Goal: Task Accomplishment & Management: Complete application form

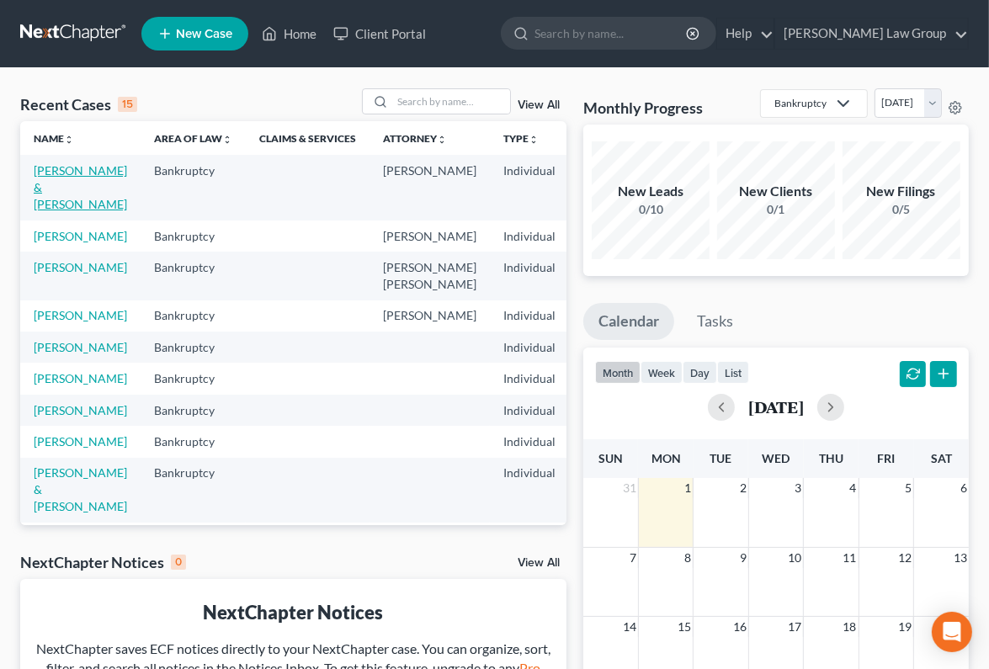
click at [68, 183] on link "[PERSON_NAME] & [PERSON_NAME]" at bounding box center [80, 187] width 93 height 48
select select "6"
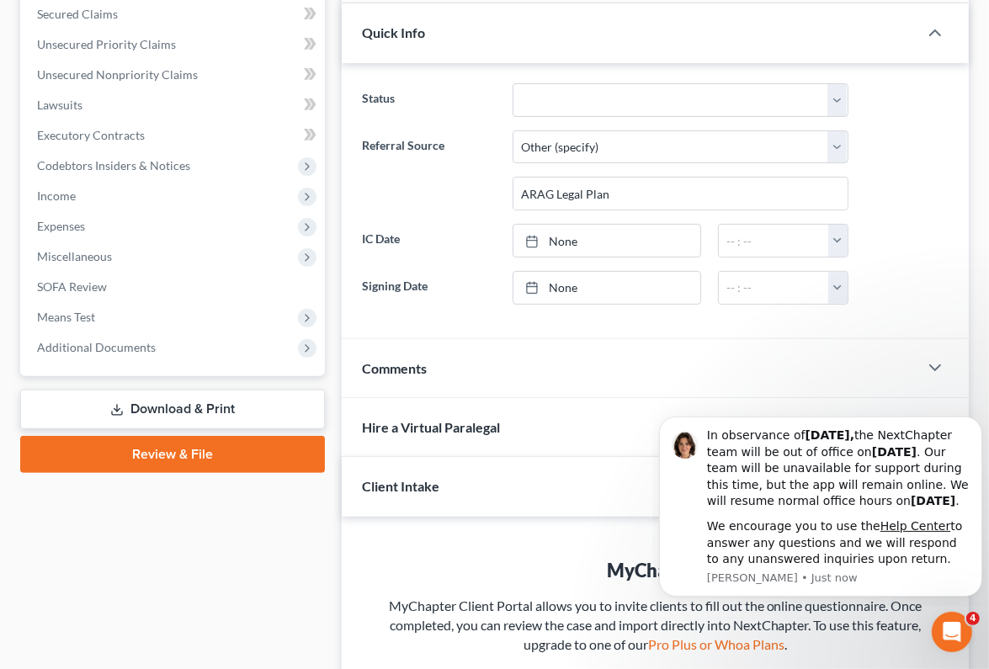
scroll to position [364, 0]
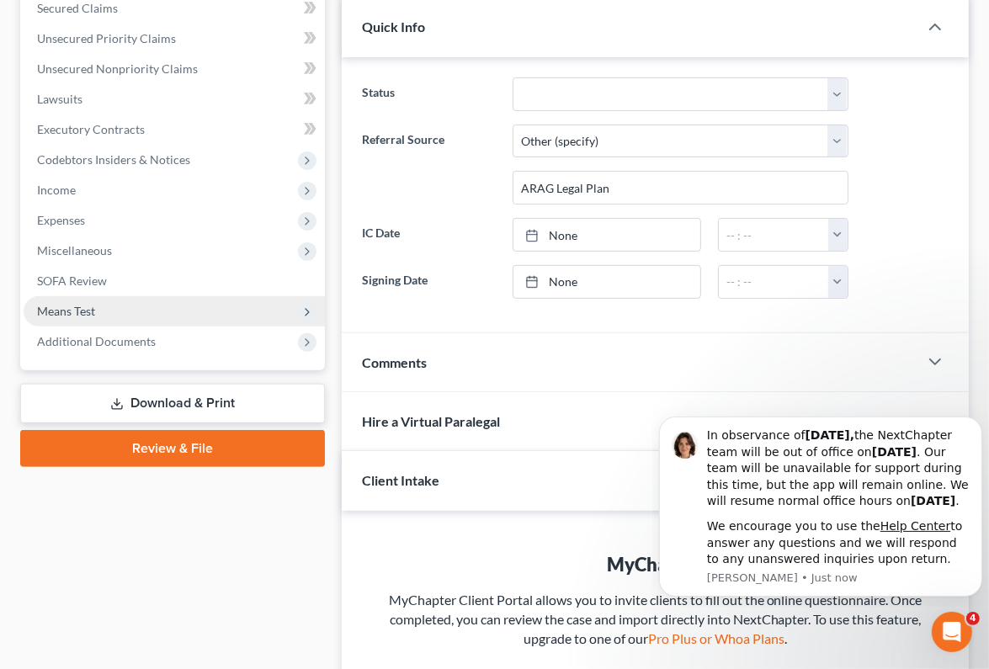
click at [143, 317] on span "Means Test" at bounding box center [174, 311] width 301 height 30
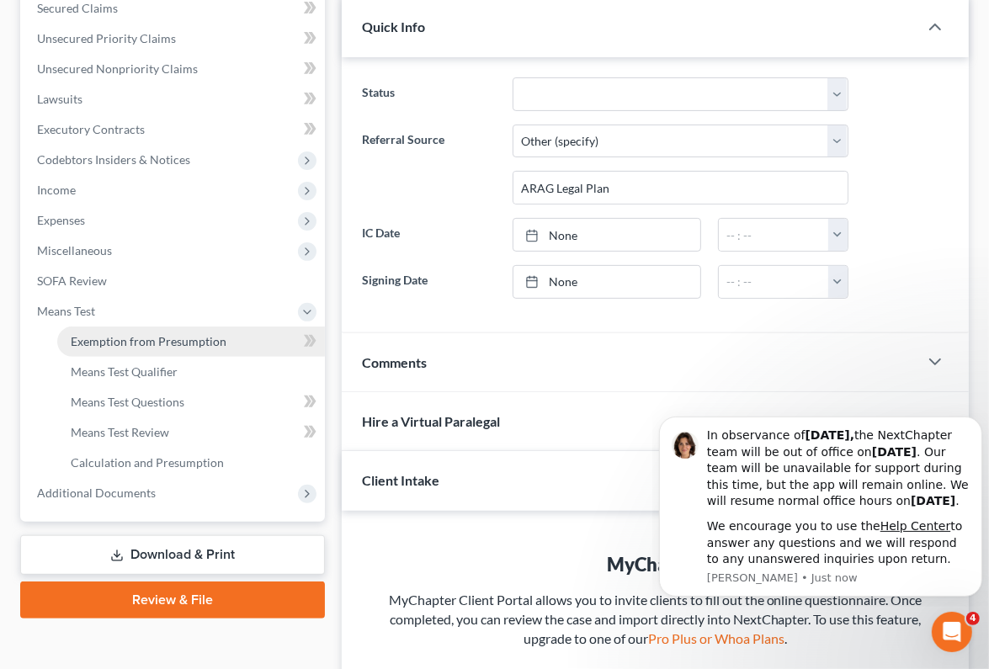
click at [145, 343] on span "Exemption from Presumption" at bounding box center [149, 341] width 156 height 14
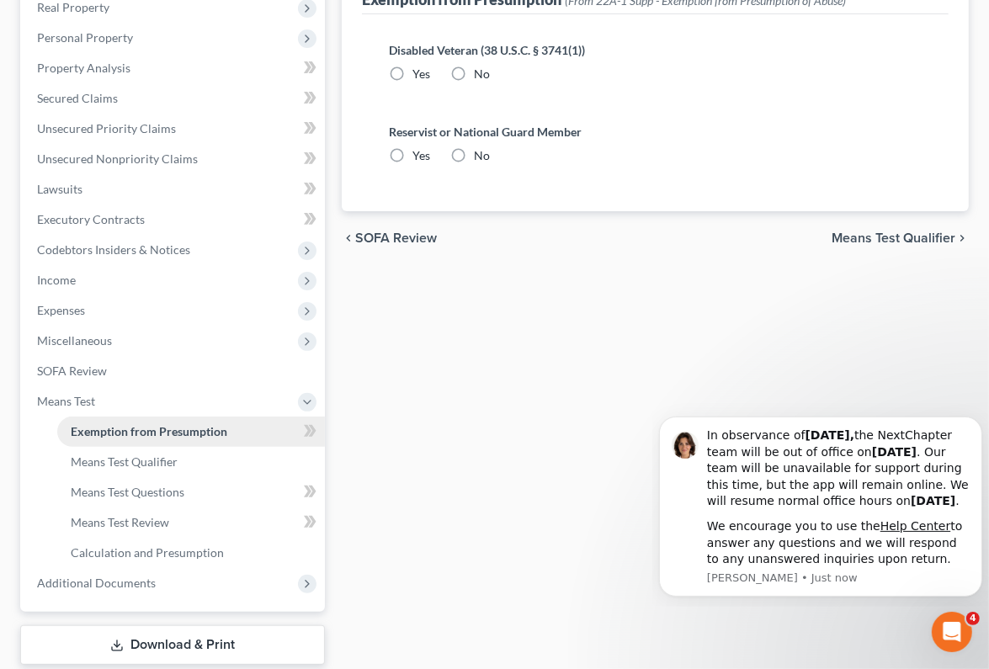
radio input "true"
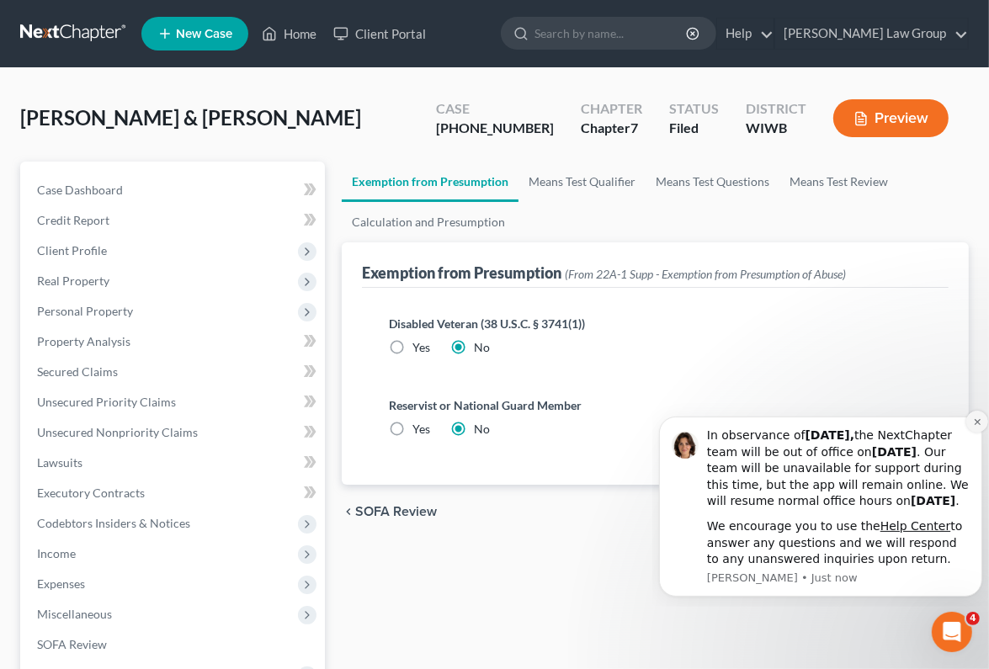
click at [971, 410] on button "Dismiss notification" at bounding box center [977, 421] width 22 height 22
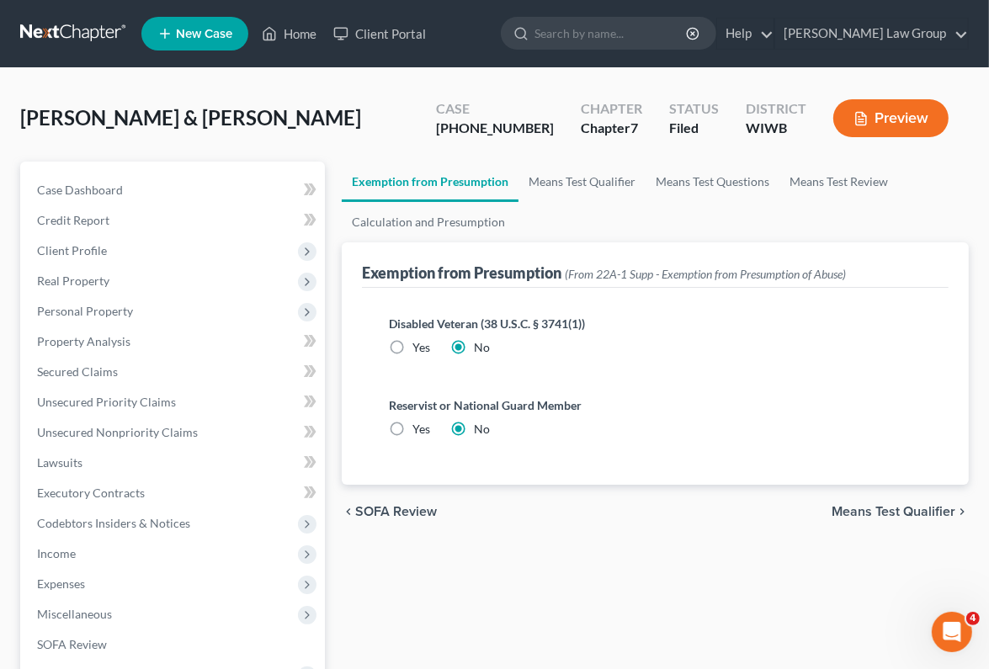
click at [912, 511] on span "Means Test Qualifier" at bounding box center [894, 511] width 124 height 13
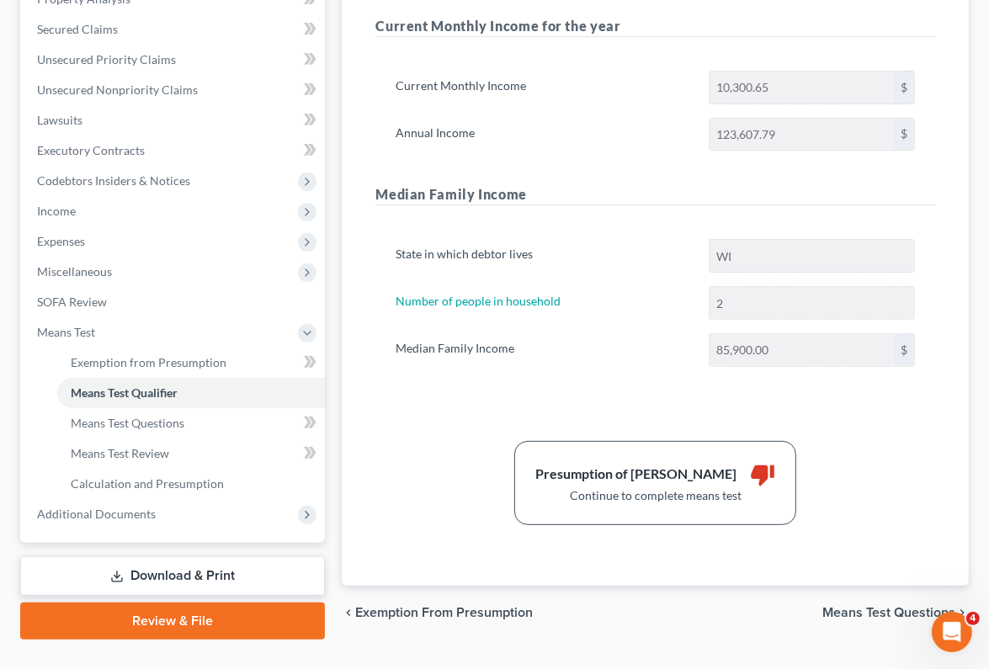
scroll to position [375, 0]
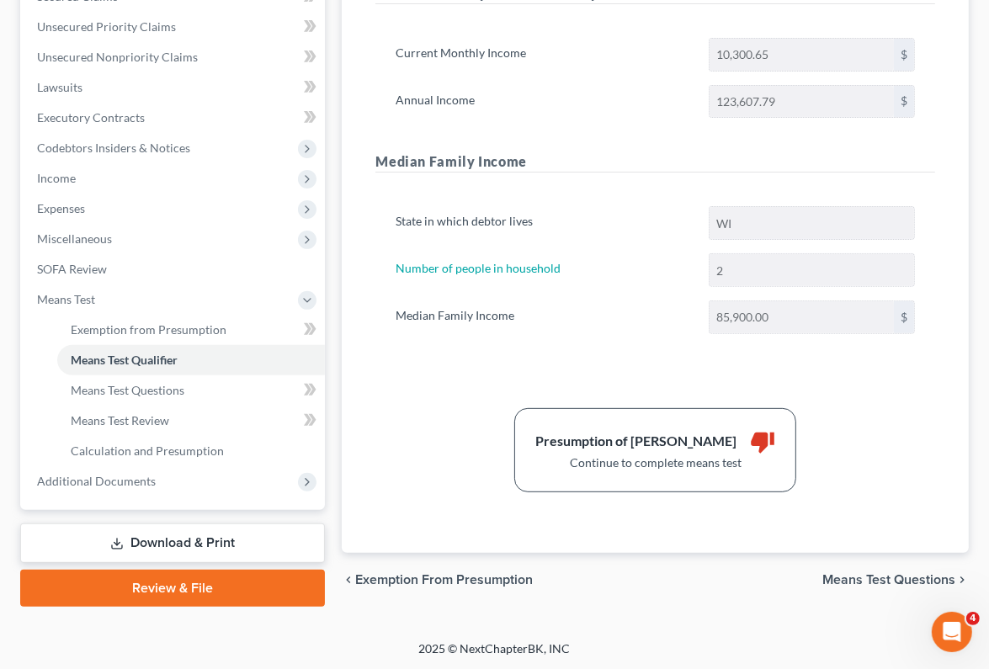
click at [862, 580] on span "Means Test Questions" at bounding box center [888, 579] width 133 height 13
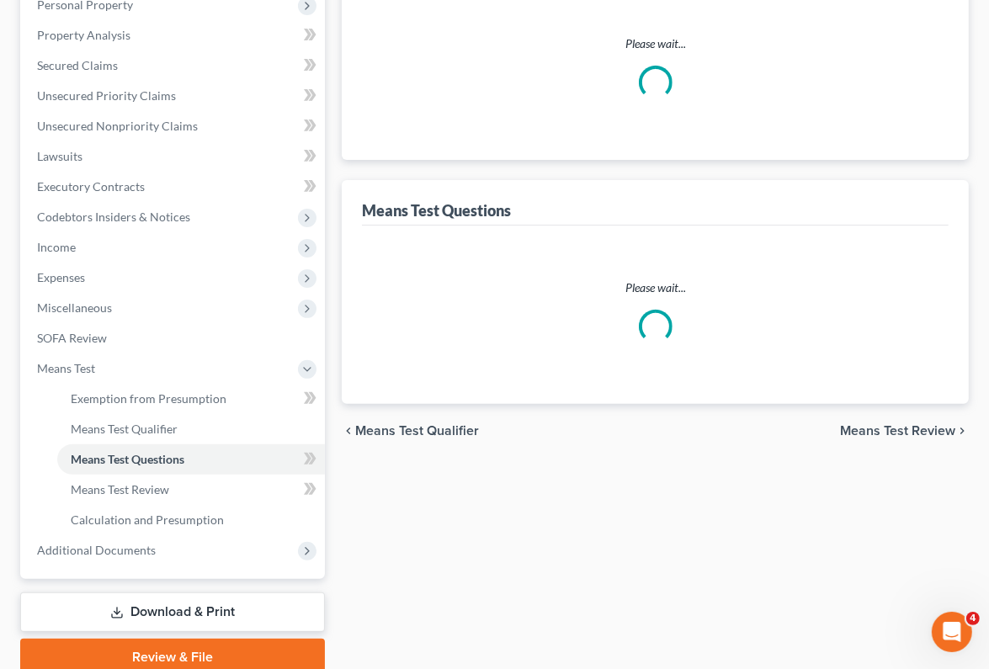
scroll to position [128, 0]
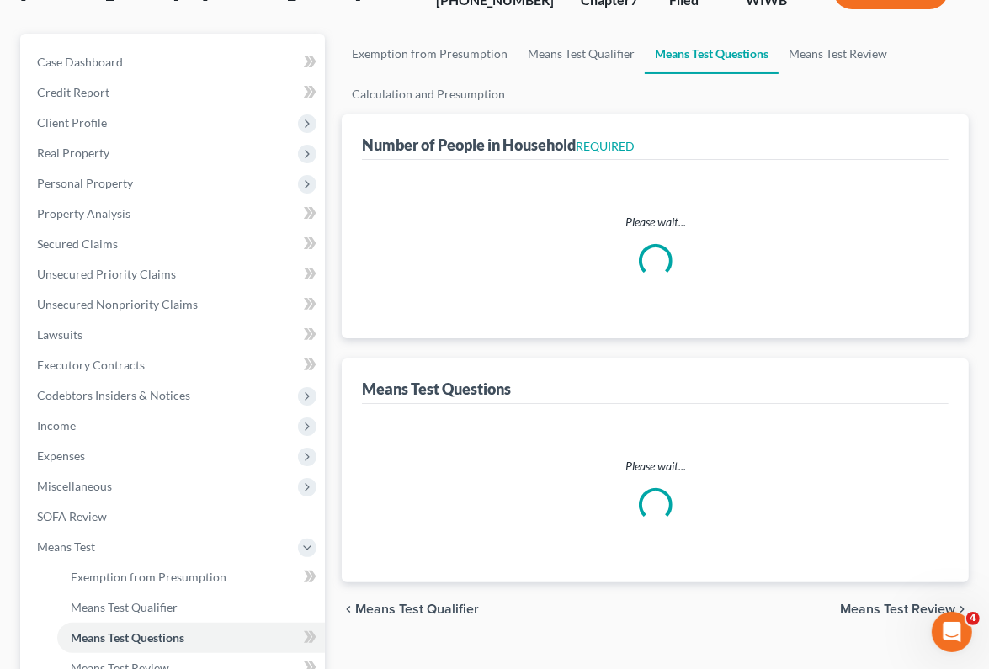
select select "1"
select select "60"
select select "1"
select select "60"
select select "2"
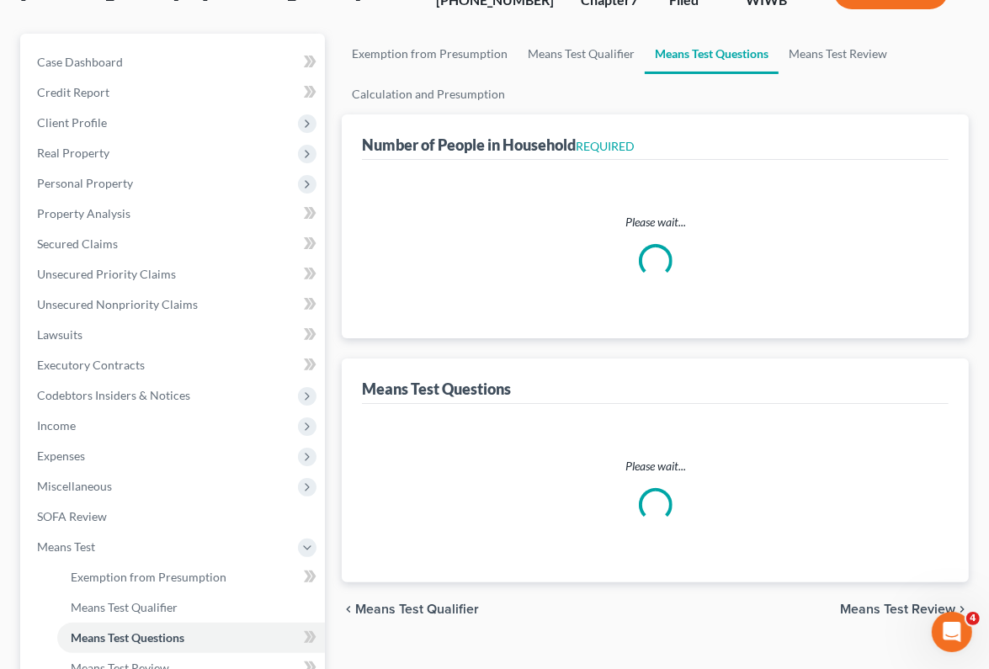
select select "2"
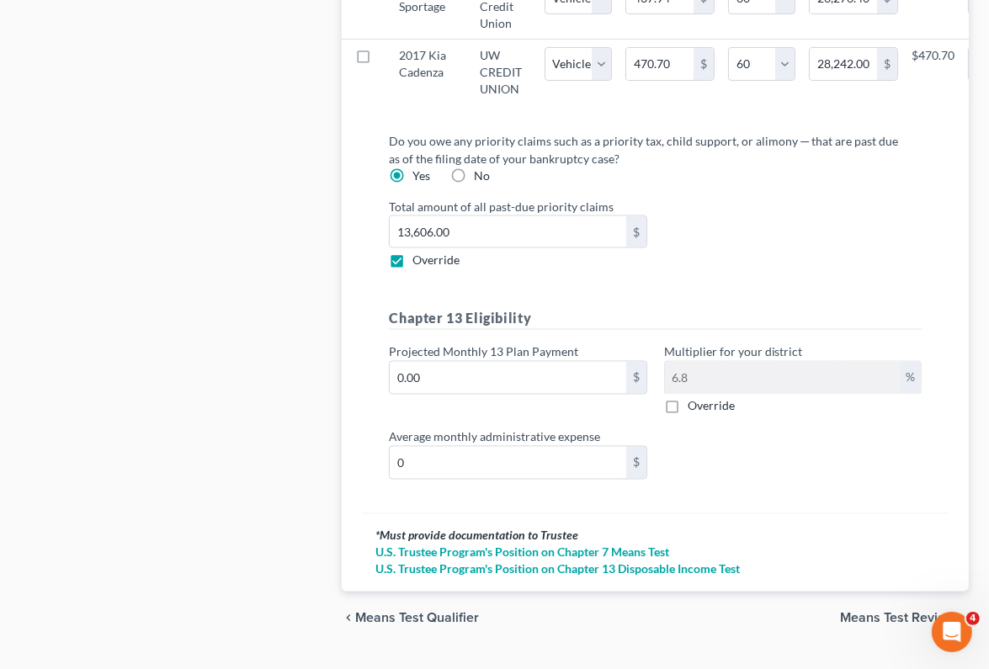
scroll to position [2185, 0]
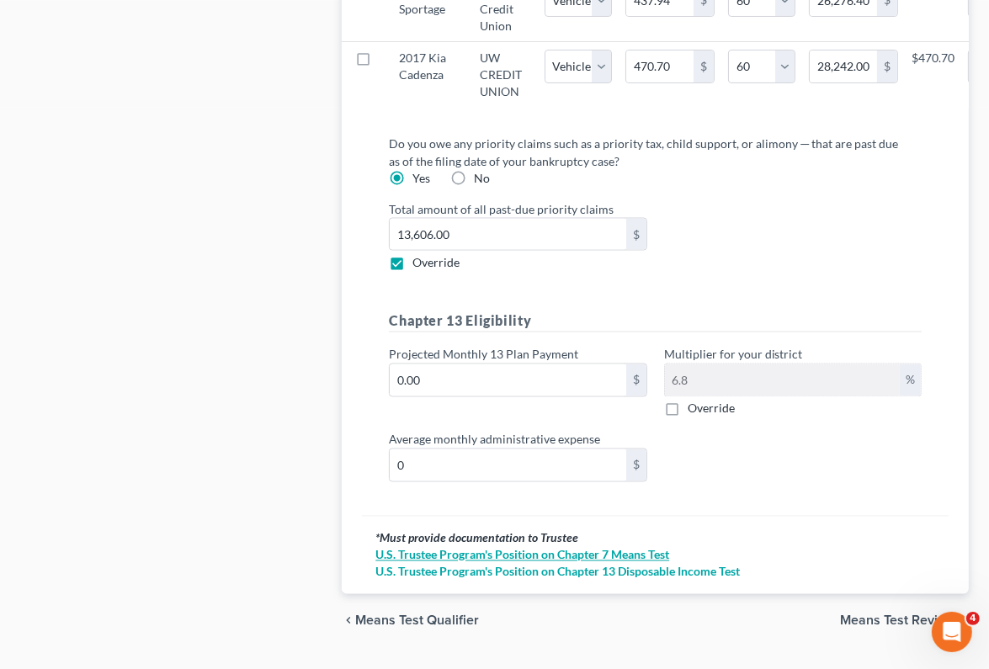
click at [657, 547] on link "U.S. Trustee Program's Position on Chapter 7 Means Test" at bounding box center [655, 555] width 560 height 17
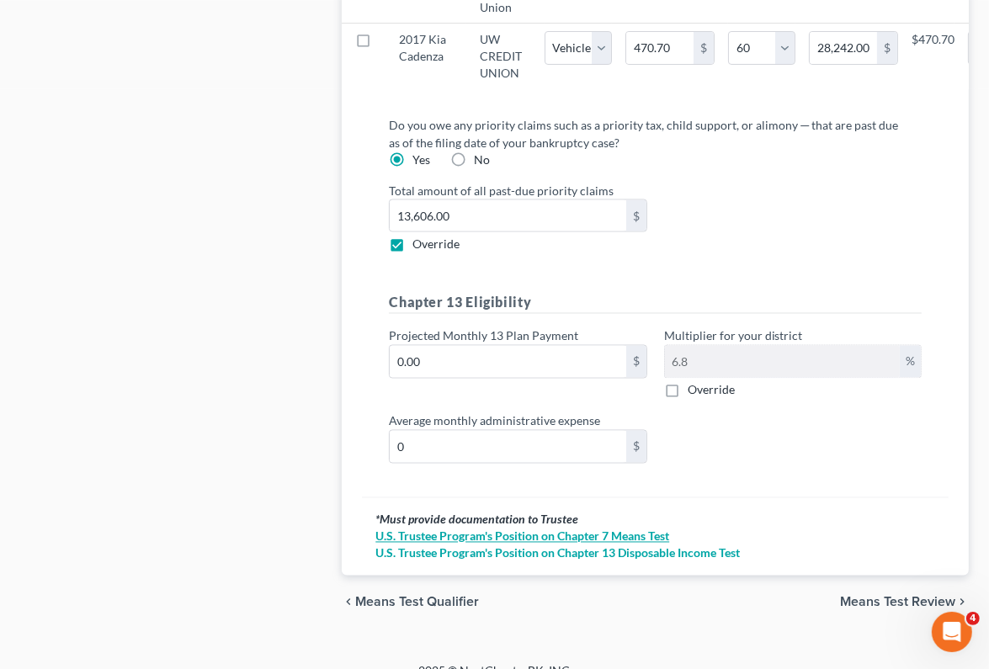
scroll to position [2216, 0]
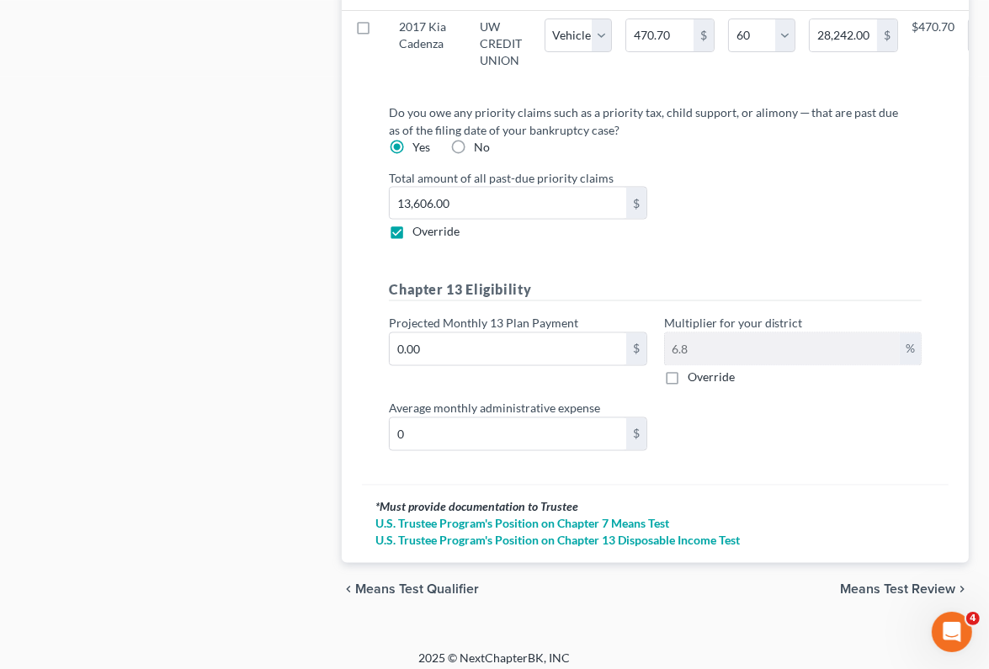
click at [919, 583] on span "Means Test Review" at bounding box center [897, 589] width 115 height 13
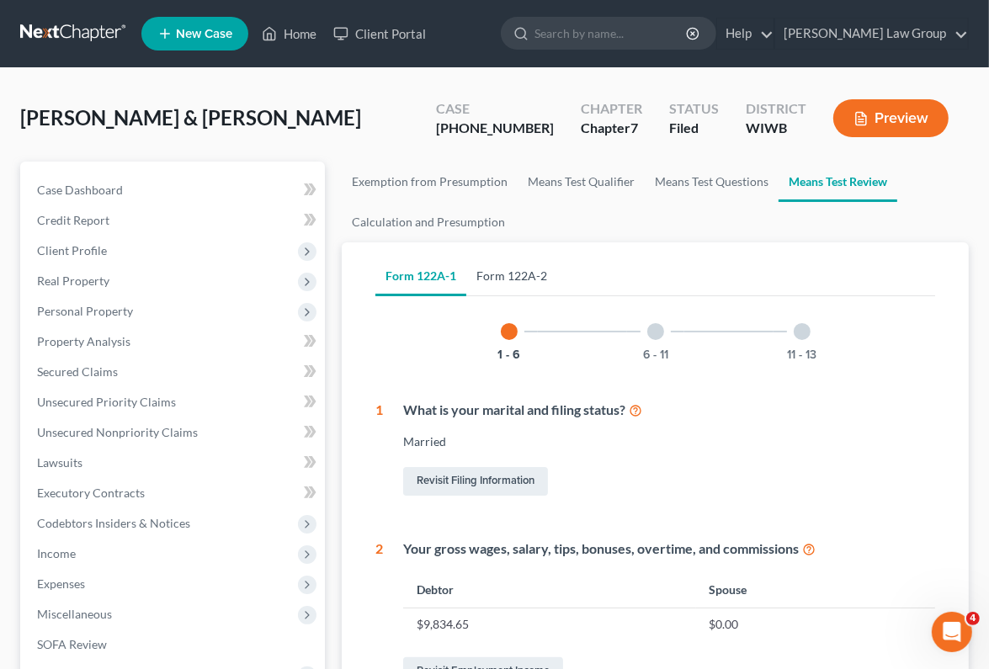
click at [519, 269] on link "Form 122A-2" at bounding box center [511, 276] width 91 height 40
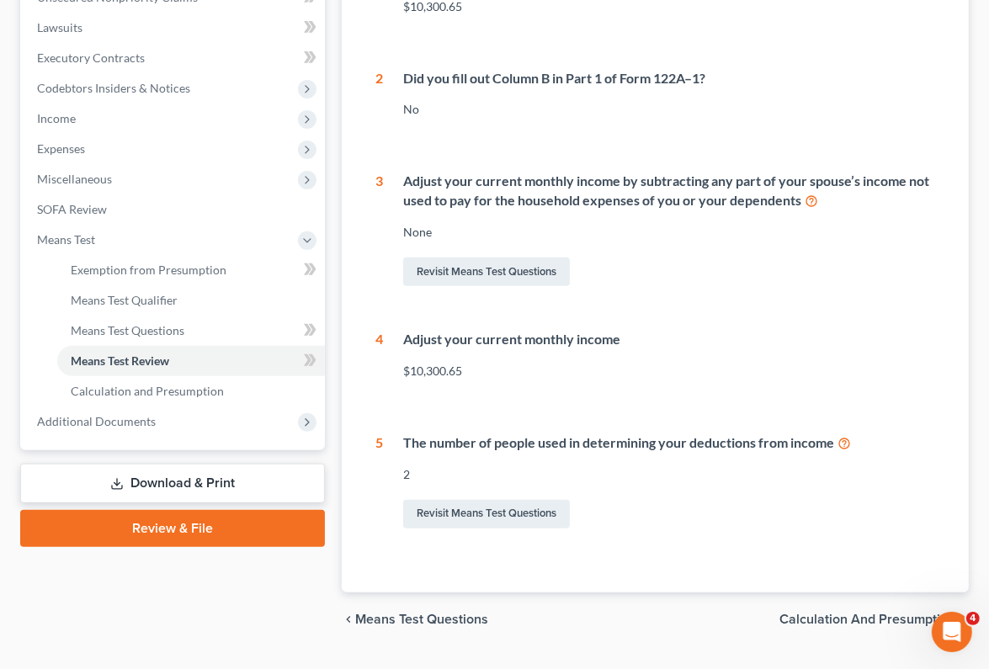
scroll to position [488, 0]
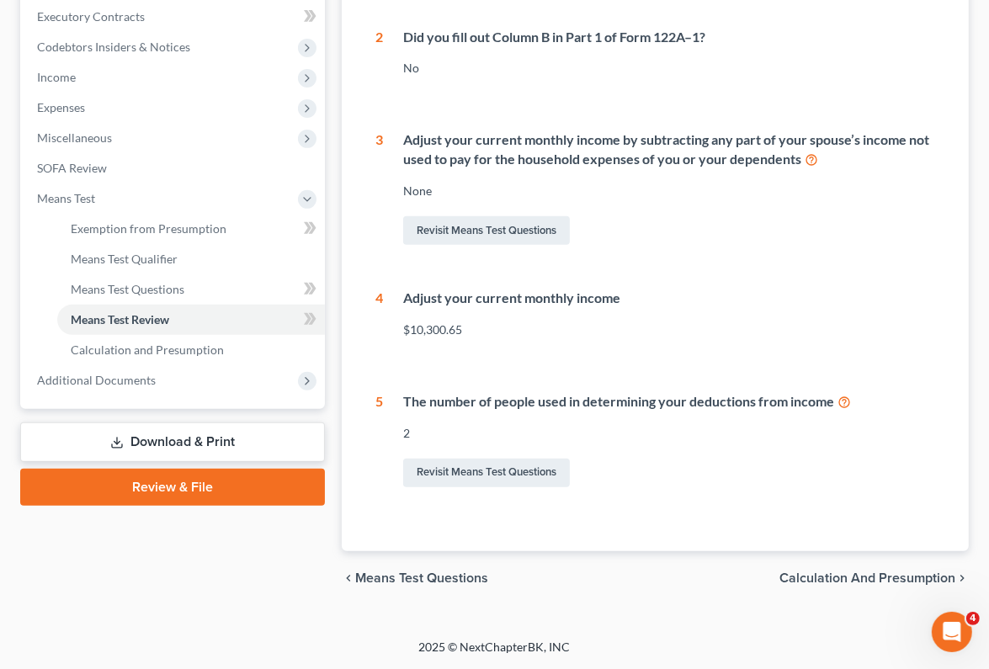
click at [919, 580] on span "Calculation and Presumption" at bounding box center [867, 578] width 176 height 13
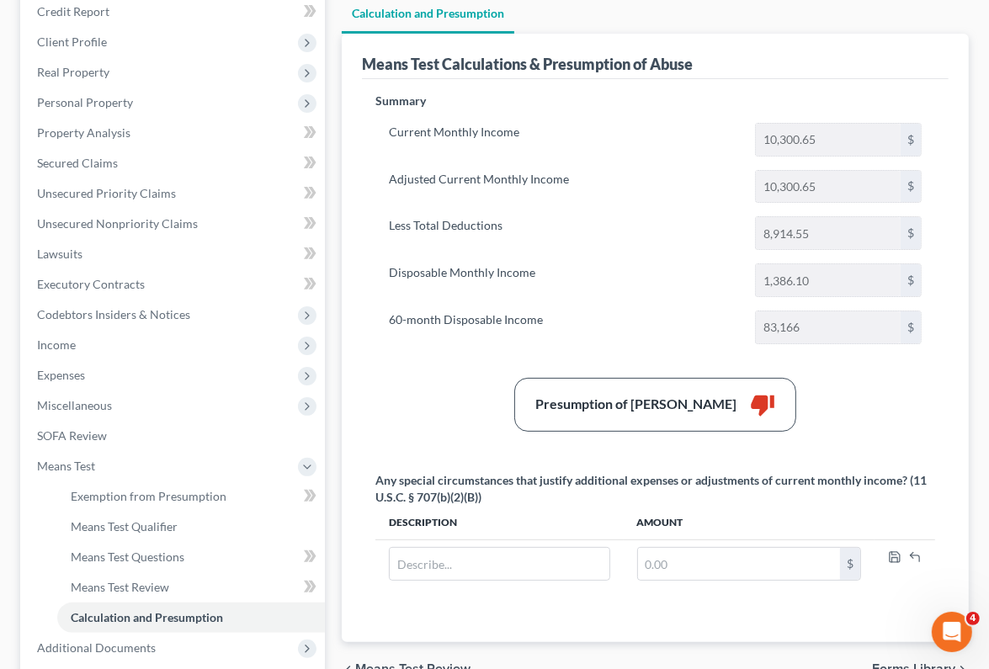
scroll to position [375, 0]
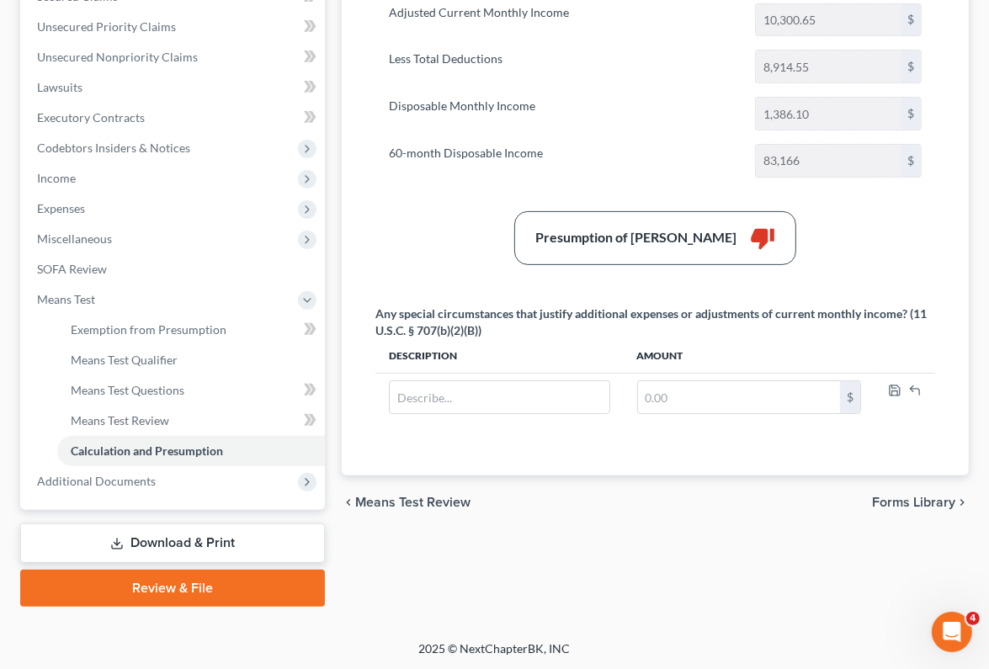
click at [211, 551] on link "Download & Print" at bounding box center [172, 544] width 305 height 40
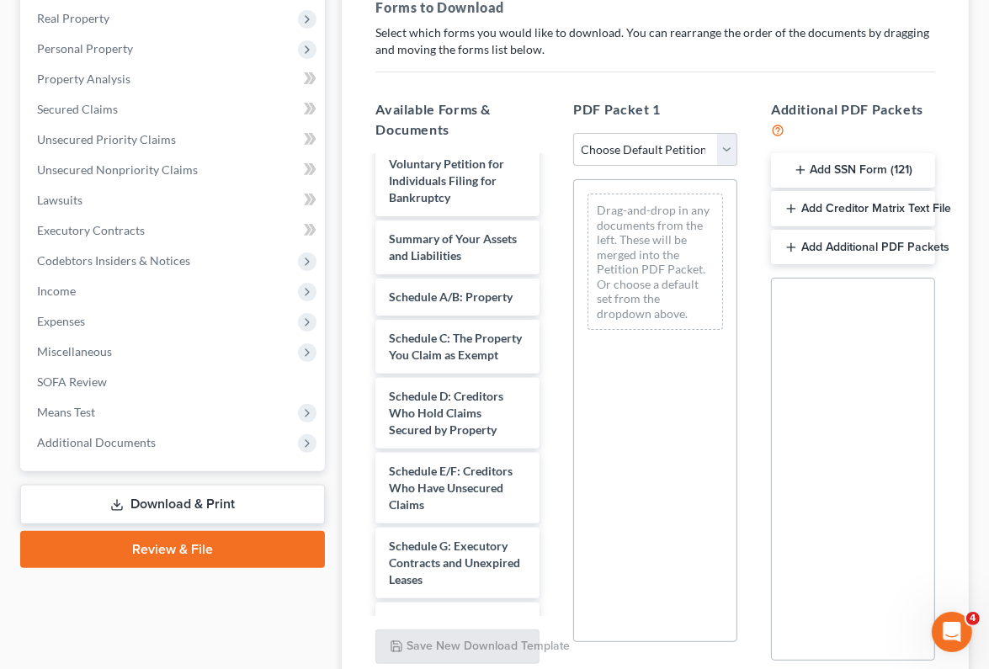
scroll to position [215, 0]
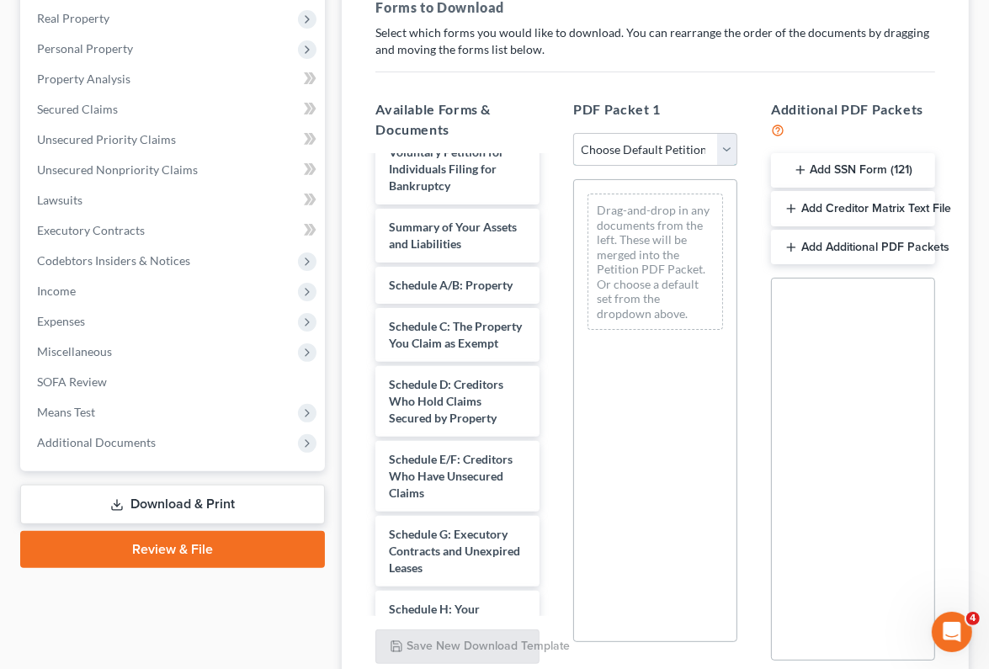
click at [730, 152] on select "Choose Default Petition PDF Packet Complete Bankruptcy Petition (all forms and …" at bounding box center [655, 150] width 164 height 34
select select "0"
click at [573, 133] on select "Choose Default Petition PDF Packet Complete Bankruptcy Petition (all forms and …" at bounding box center [655, 150] width 164 height 34
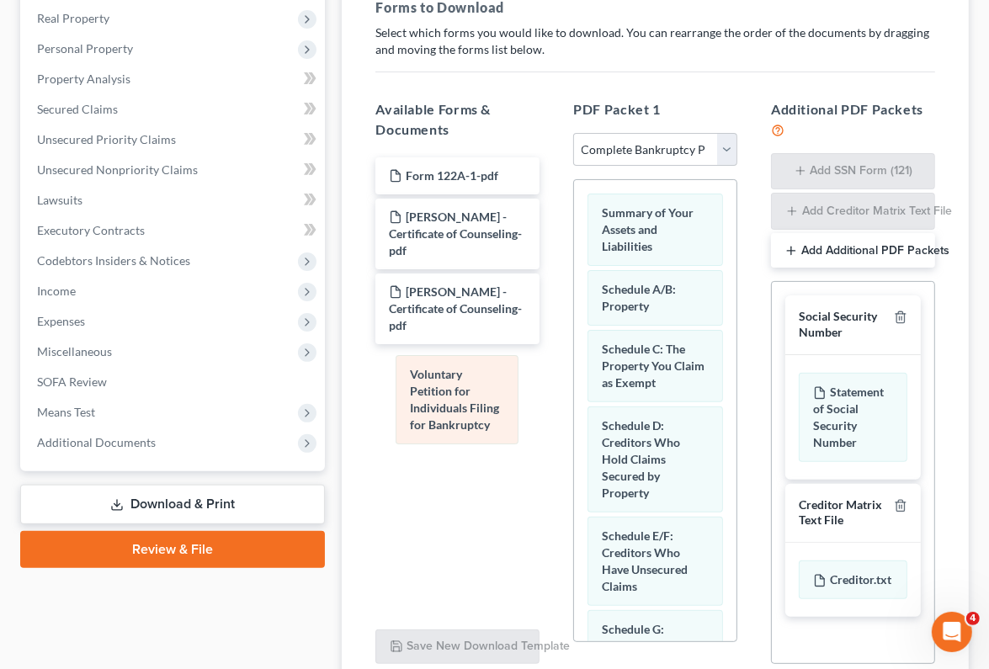
drag, startPoint x: 637, startPoint y: 243, endPoint x: 445, endPoint y: 406, distance: 251.5
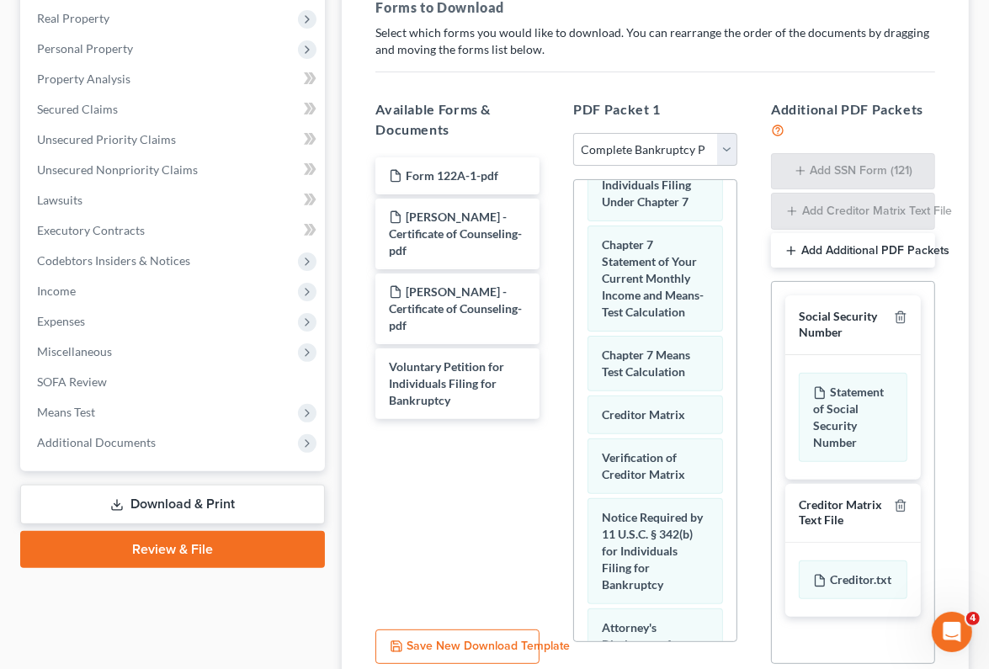
scroll to position [923, 0]
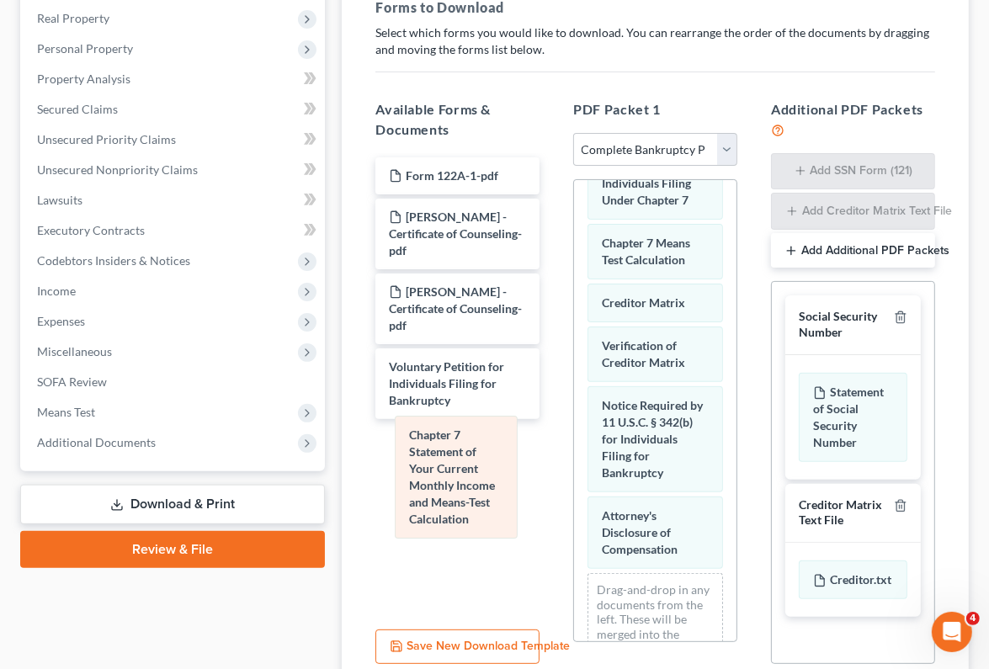
drag, startPoint x: 645, startPoint y: 350, endPoint x: 451, endPoint y: 497, distance: 243.3
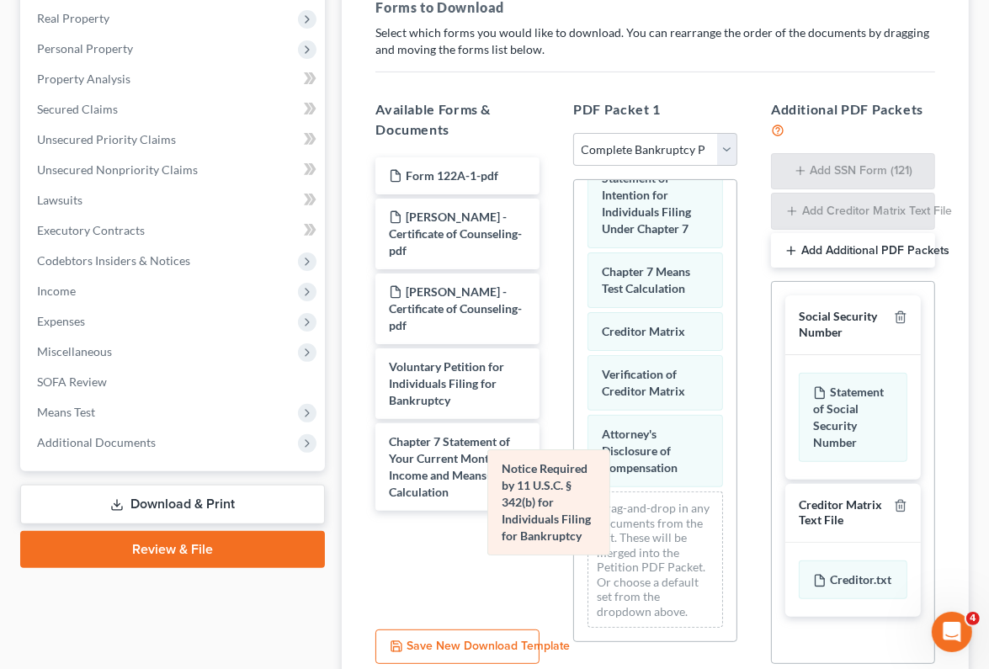
scroll to position [938, 0]
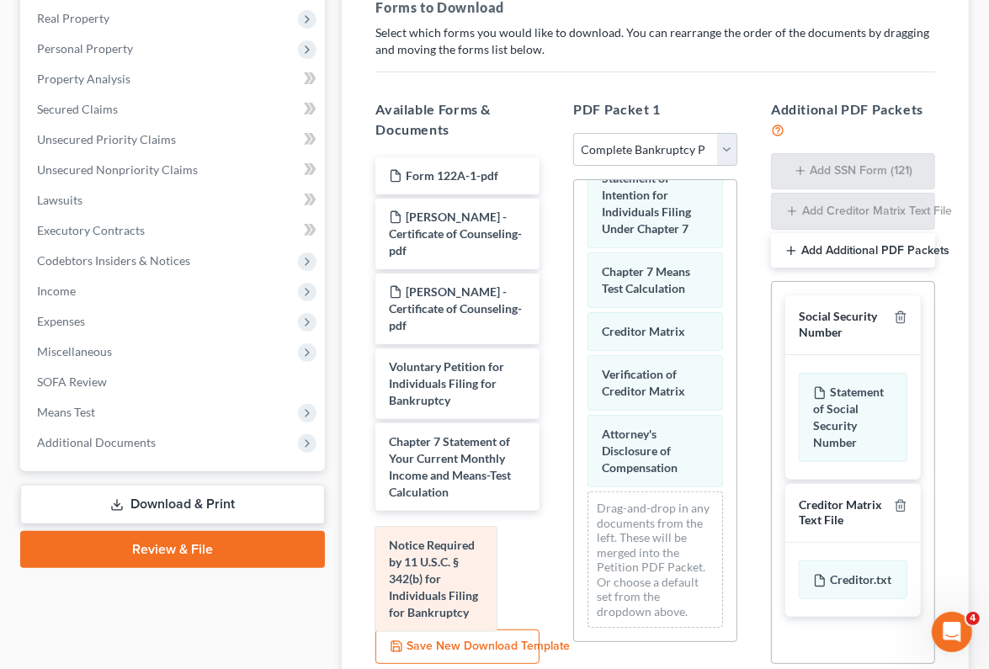
drag, startPoint x: 663, startPoint y: 375, endPoint x: 450, endPoint y: 590, distance: 302.4
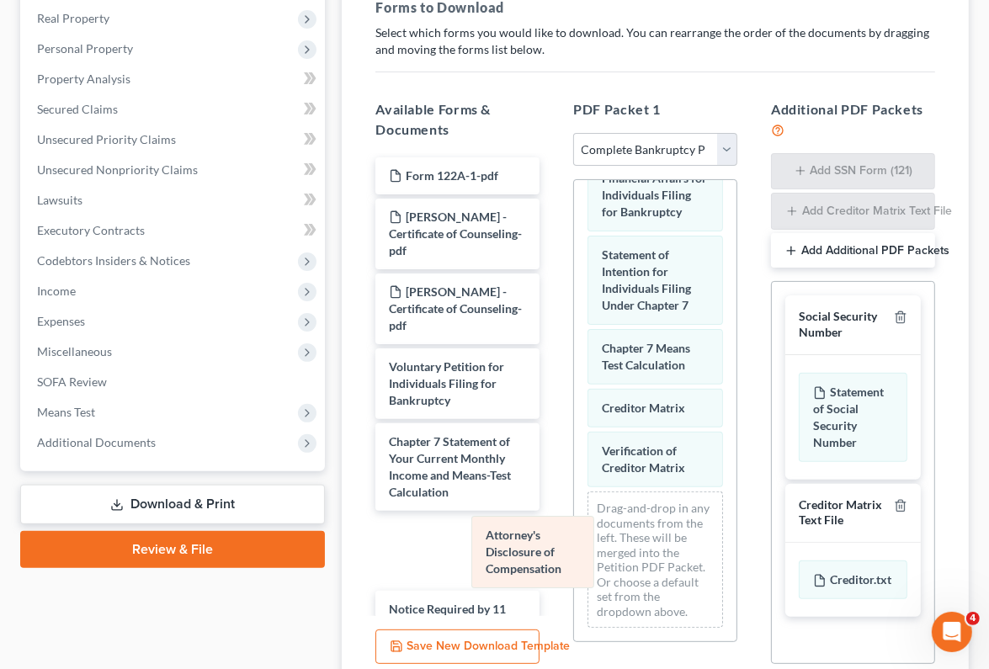
scroll to position [862, 0]
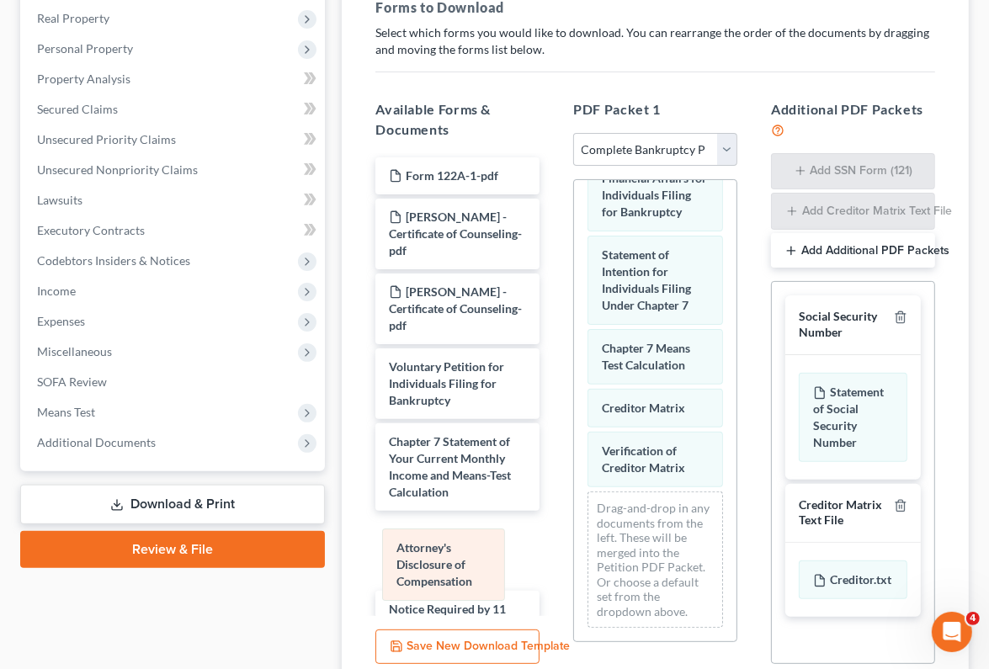
drag, startPoint x: 646, startPoint y: 439, endPoint x: 441, endPoint y: 548, distance: 232.0
click at [574, 548] on div "Attorney's Disclosure of Compensation Summary of Your Assets and Liabilities Sc…" at bounding box center [655, 2] width 162 height 1279
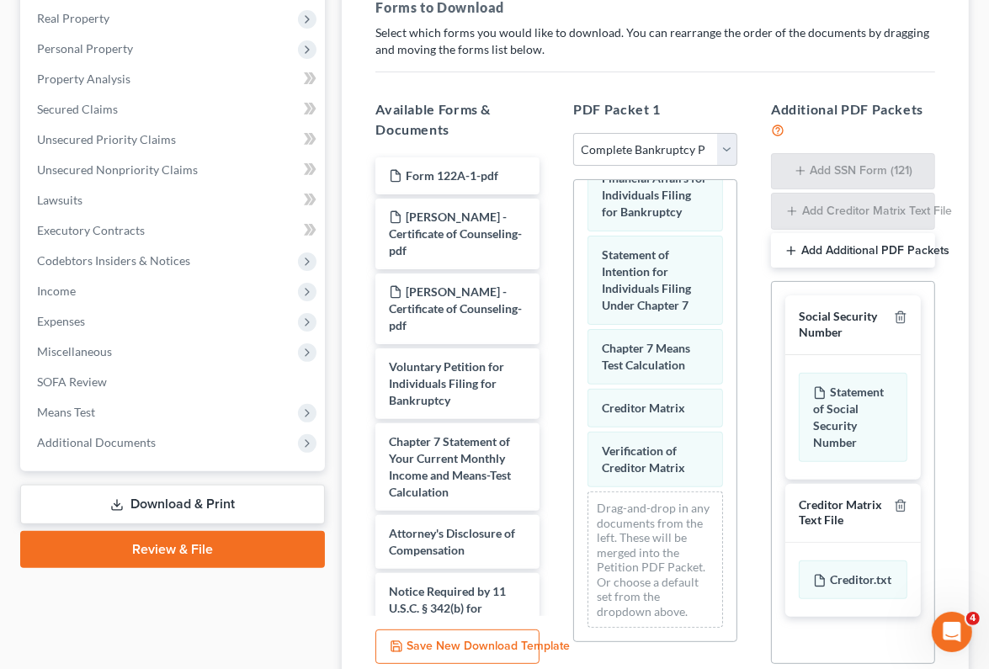
click at [737, 497] on div "Summary of Your Assets and Liabilities Schedule A/B: Property Schedule C: The P…" at bounding box center [655, 410] width 164 height 463
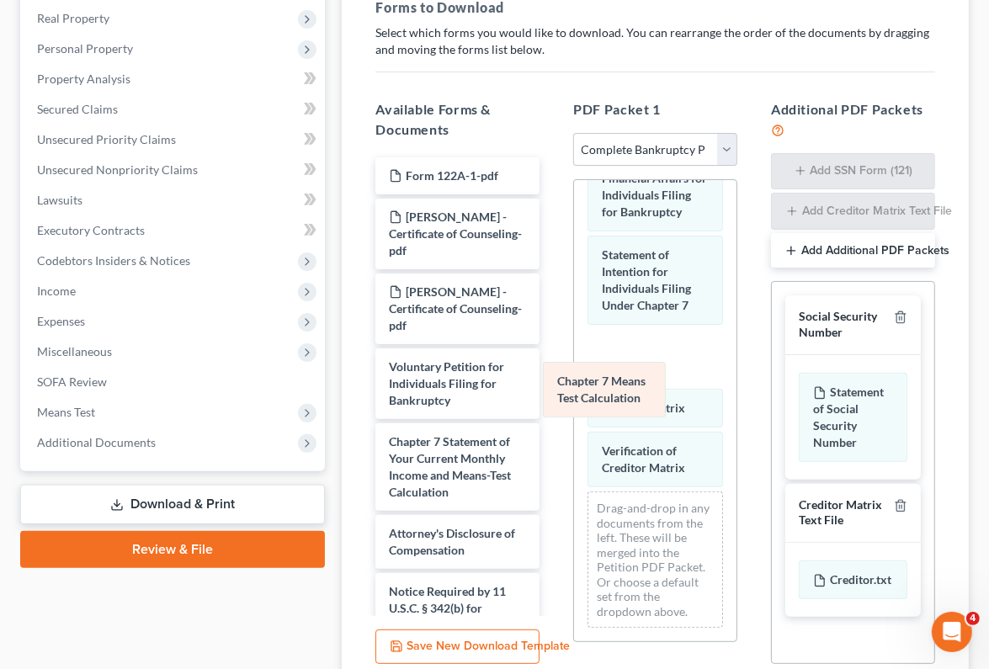
scroll to position [802, 0]
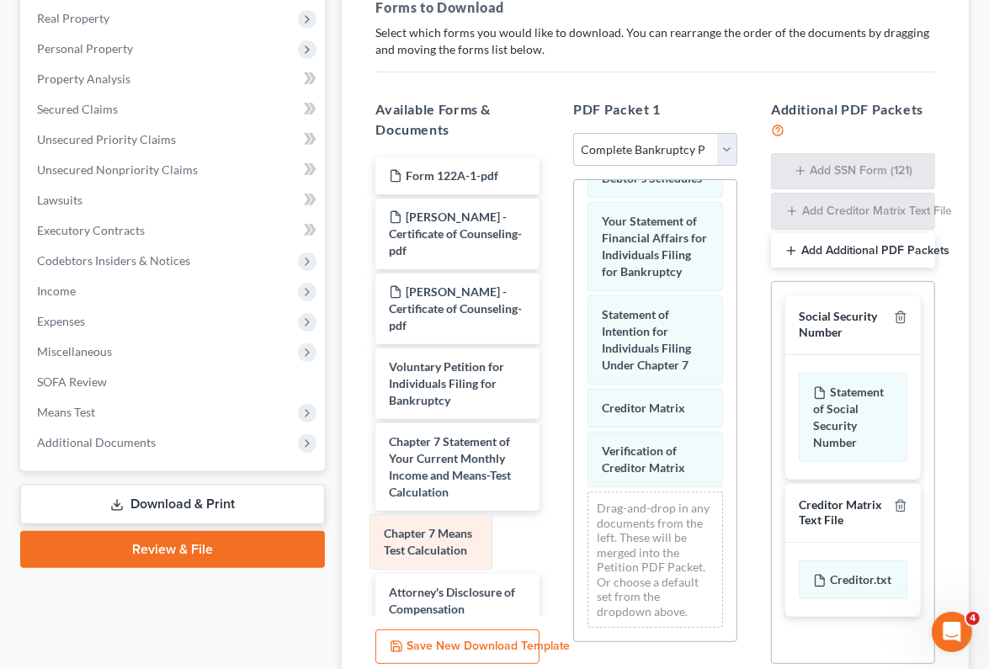
drag, startPoint x: 649, startPoint y: 358, endPoint x: 431, endPoint y: 542, distance: 285.5
click at [574, 542] on div "Chapter 7 Means Test Calculation Summary of Your Assets and Liabilities Schedul…" at bounding box center [655, 32] width 162 height 1219
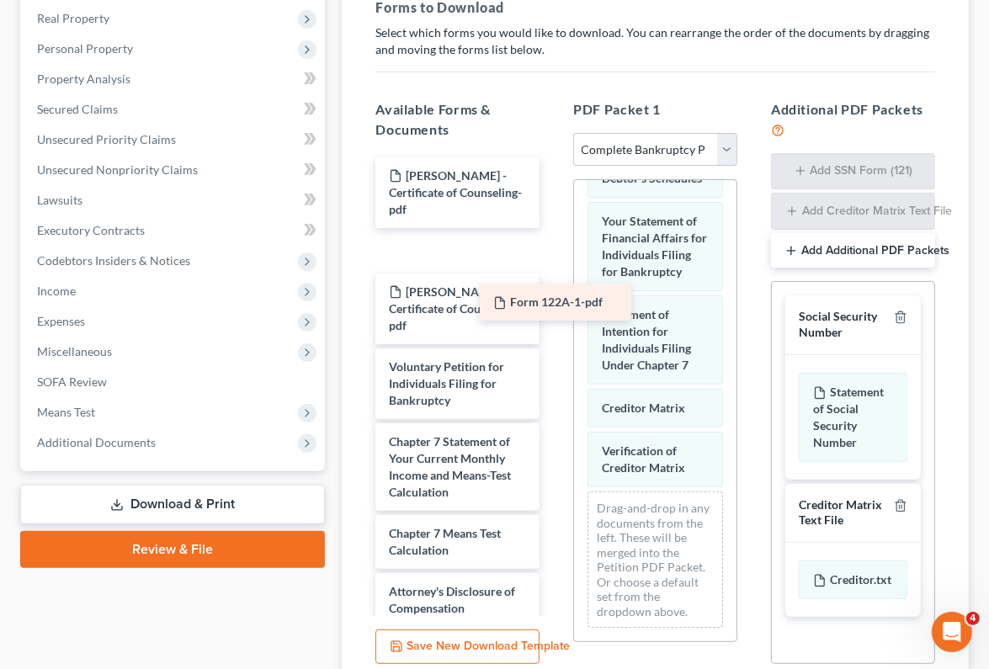
scroll to position [856, 0]
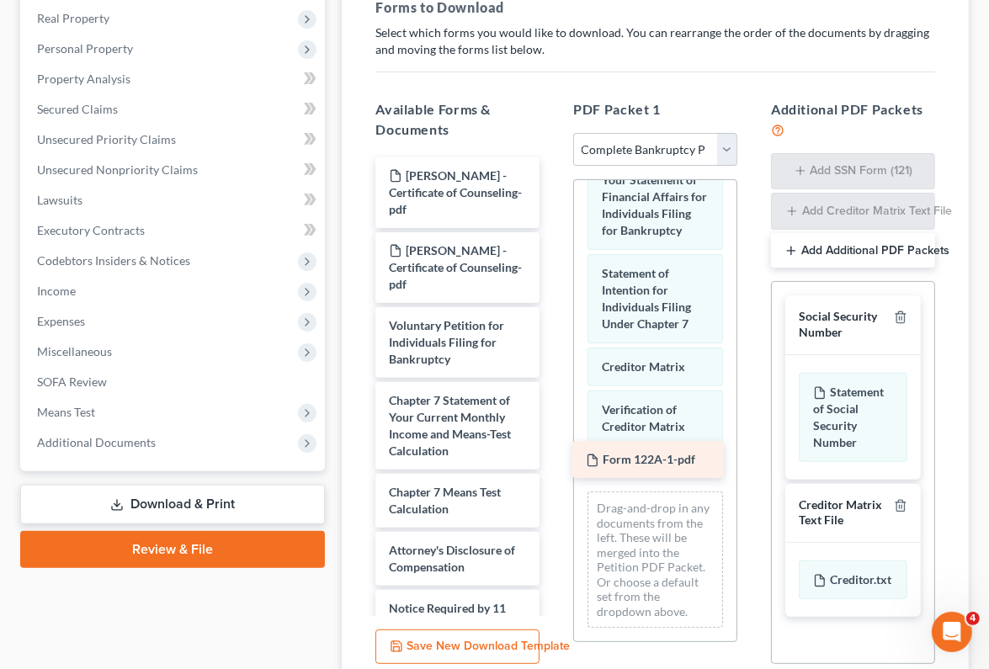
drag, startPoint x: 448, startPoint y: 176, endPoint x: 645, endPoint y: 460, distance: 346.1
click at [553, 460] on div "Form 122A-1-pdf Form 122A-1-pdf [PERSON_NAME] - Certificate of Counseling-pdf […" at bounding box center [457, 417] width 191 height 520
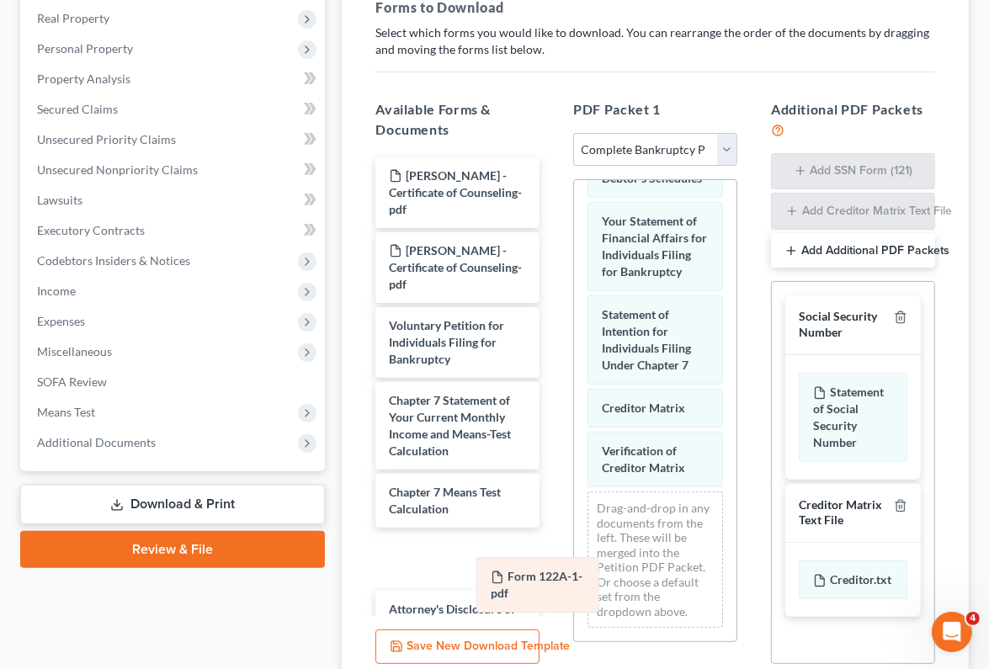
scroll to position [802, 0]
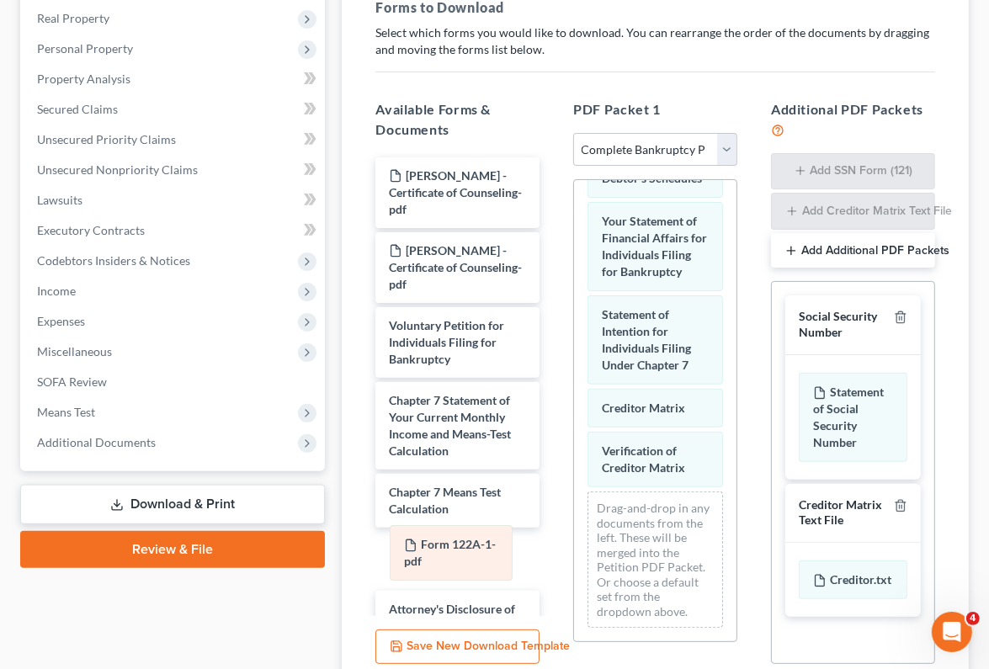
drag, startPoint x: 633, startPoint y: 454, endPoint x: 434, endPoint y: 547, distance: 219.5
click at [574, 547] on div "Form 122A-1-pdf Summary of Your Assets and Liabilities Schedule A/B: Property S…" at bounding box center [655, 32] width 162 height 1219
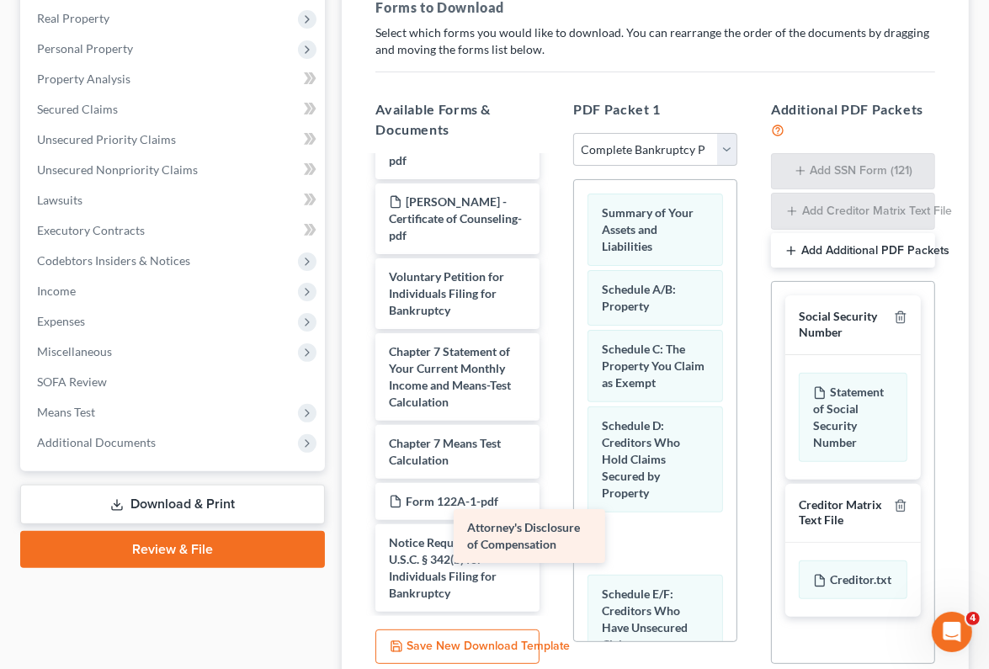
scroll to position [48, 0]
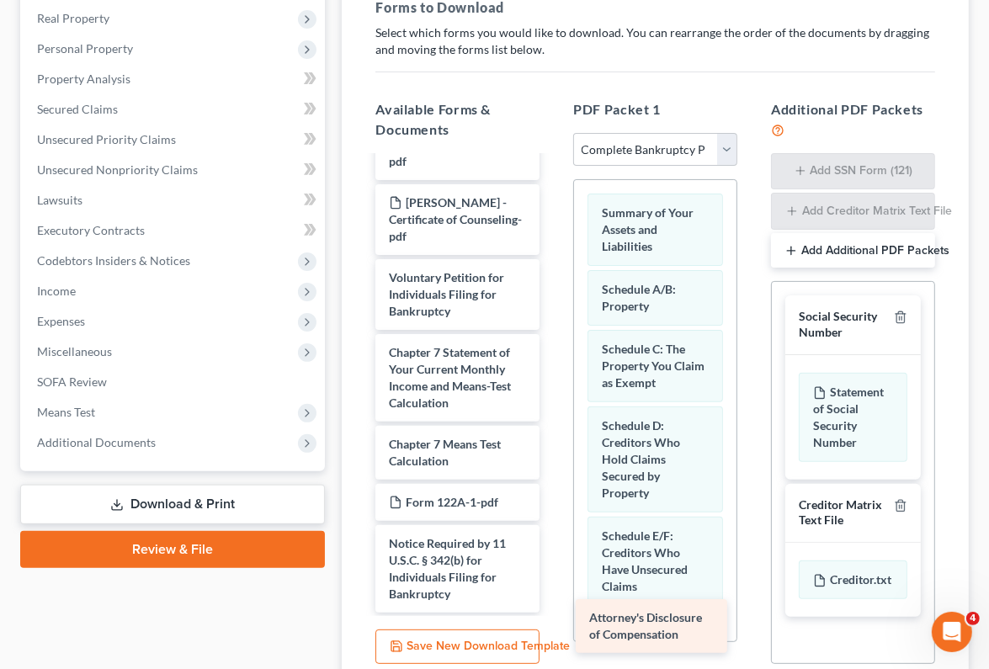
drag, startPoint x: 475, startPoint y: 486, endPoint x: 675, endPoint y: 620, distance: 240.9
click at [553, 613] on div "Attorney's Disclosure of Compensation [PERSON_NAME] - Certificate of Counseling…" at bounding box center [457, 360] width 191 height 503
